Goal: Transaction & Acquisition: Purchase product/service

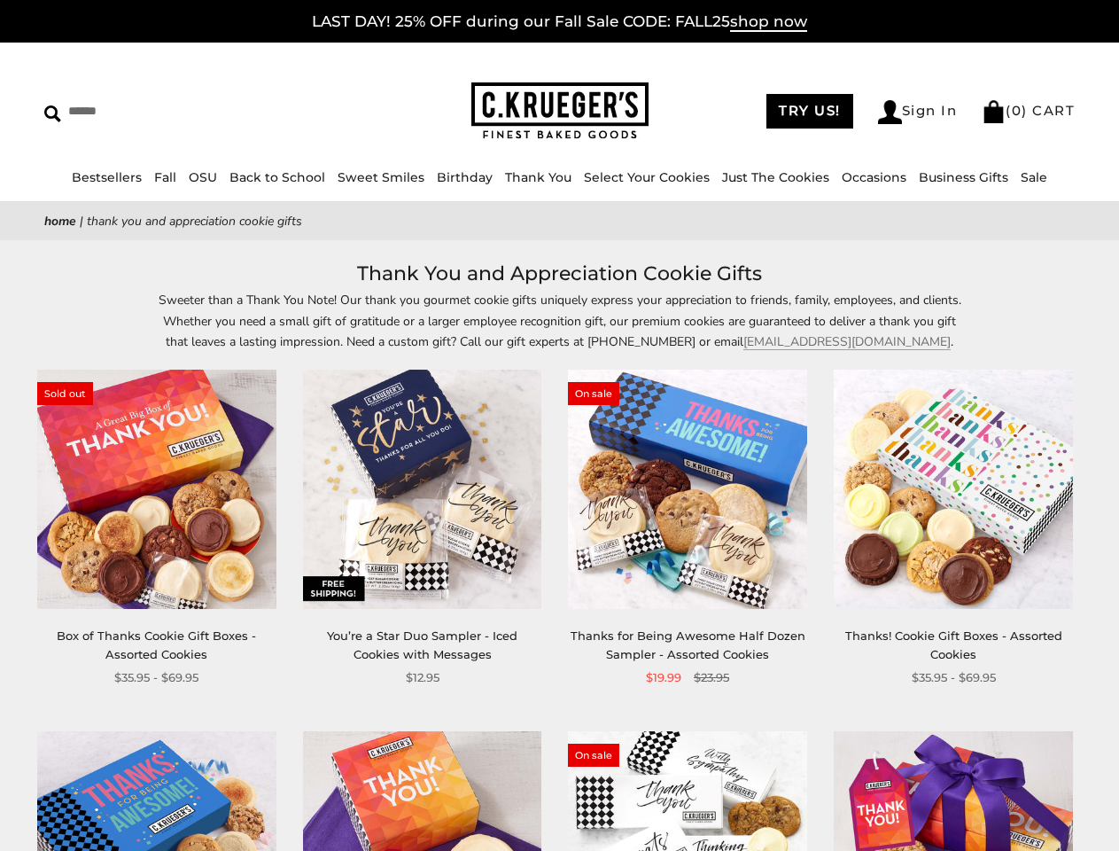
click at [559, 425] on div "**********" at bounding box center [674, 528] width 266 height 317
click at [162, 111] on input "Search" at bounding box center [162, 110] width 236 height 27
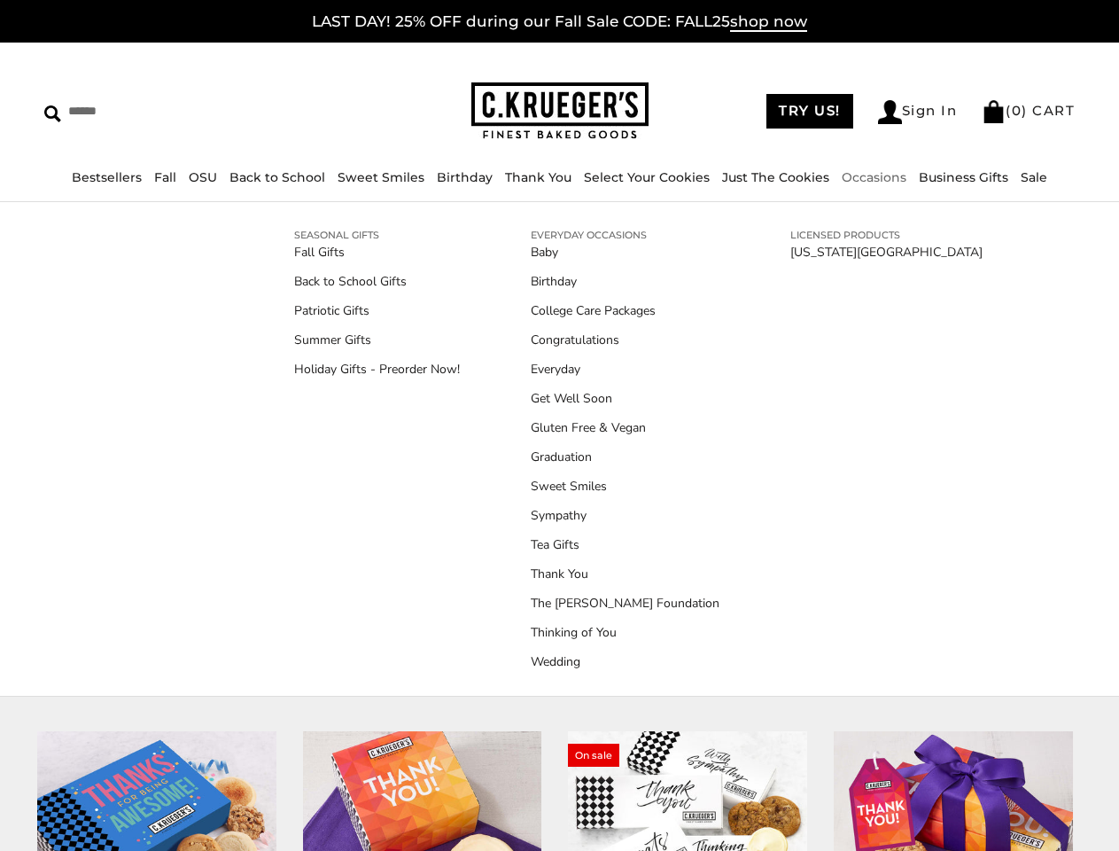
click at [868, 177] on link "Occasions" at bounding box center [874, 177] width 65 height 16
click at [559, 554] on link "Tea Gifts" at bounding box center [625, 544] width 189 height 19
